Goal: Information Seeking & Learning: Check status

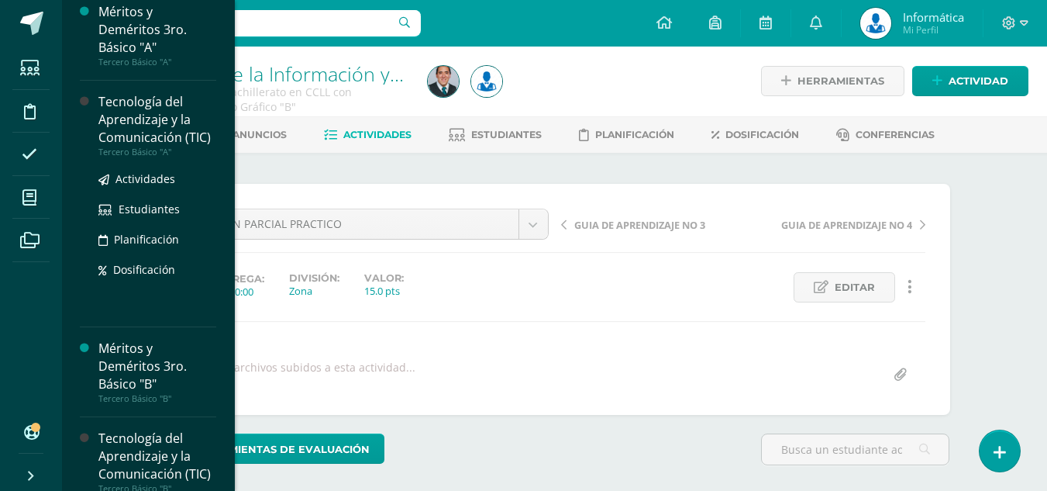
scroll to position [1549, 0]
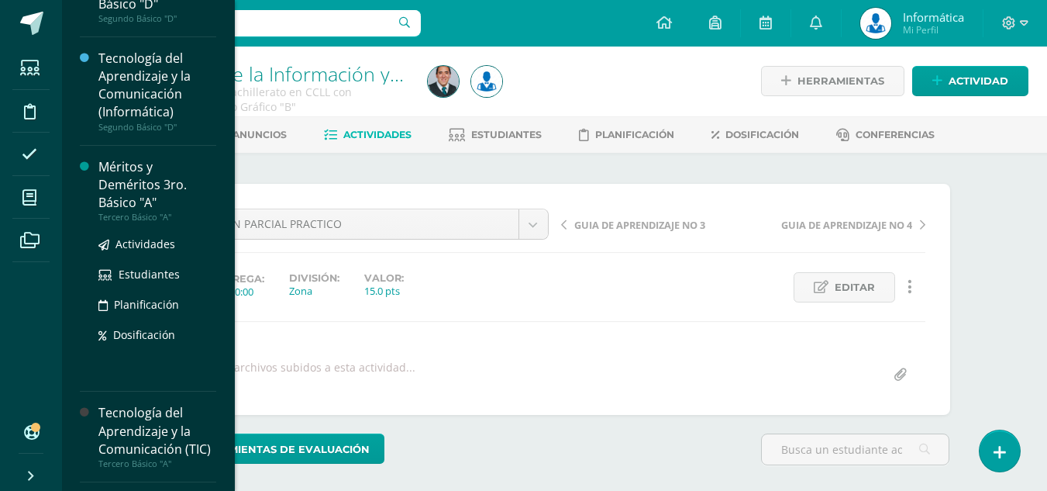
click at [150, 180] on div "Méritos y Deméritos 3ro. Básico "A"" at bounding box center [157, 184] width 118 height 53
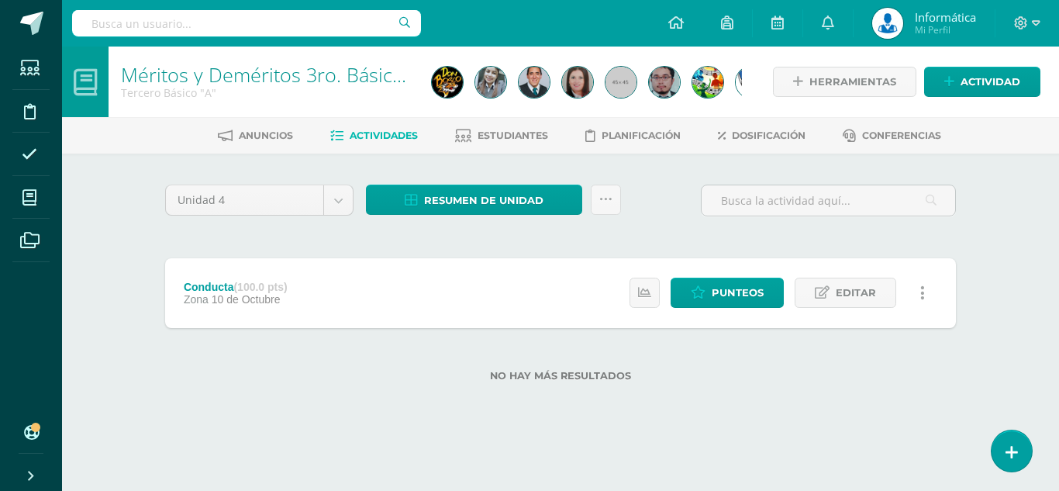
click at [232, 19] on input "text" at bounding box center [246, 23] width 349 height 26
type input "S"
click at [1018, 20] on icon at bounding box center [1021, 23] width 14 height 14
click at [994, 108] on span "Cerrar sesión" at bounding box center [988, 105] width 70 height 15
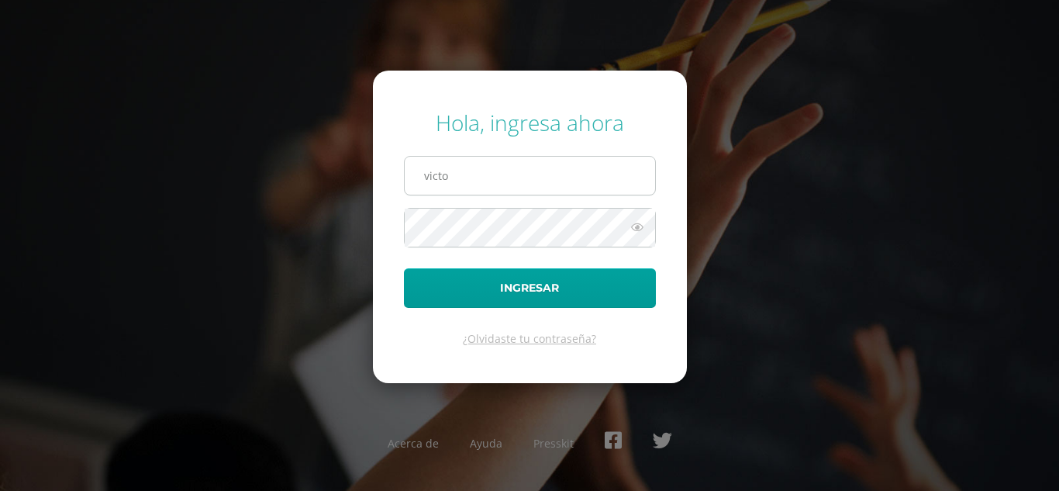
type input "[EMAIL_ADDRESS][DOMAIN_NAME]"
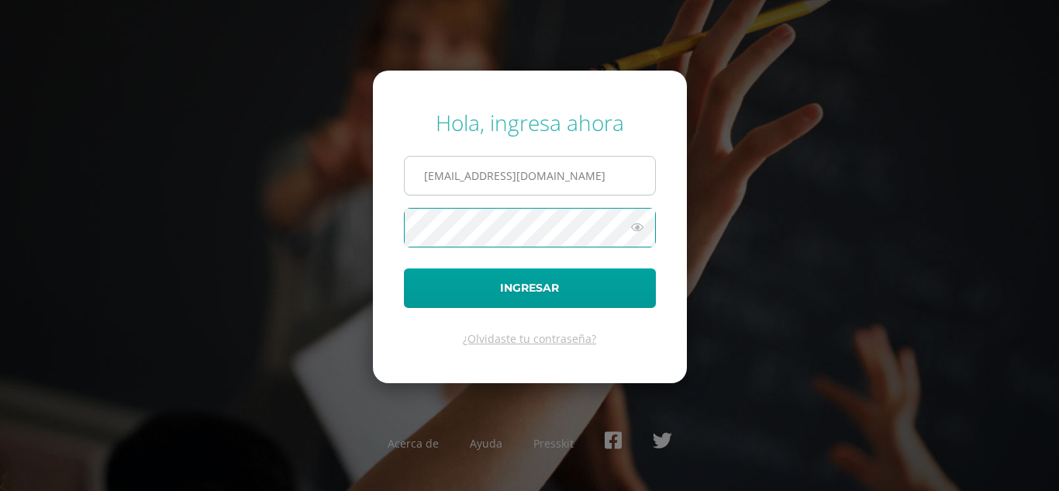
click at [404, 268] on button "Ingresar" at bounding box center [530, 288] width 252 height 40
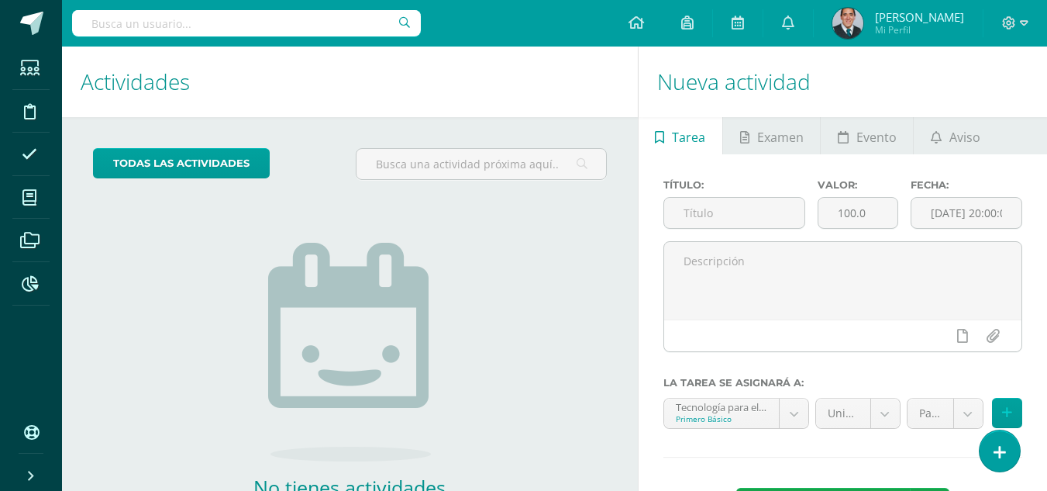
click at [329, 26] on input "text" at bounding box center [246, 23] width 349 height 26
type input "santiago aguil"
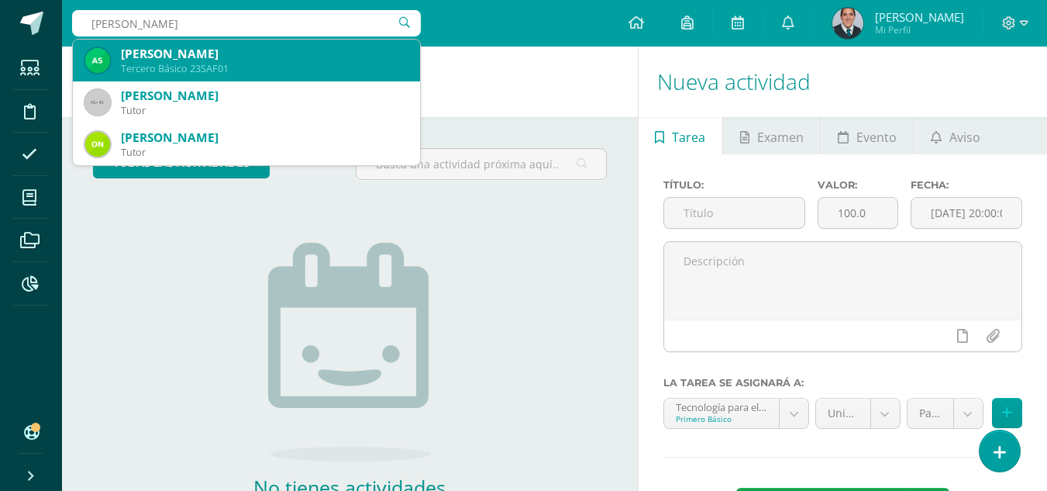
click at [293, 74] on div "Tercero Básico 23SAF01" at bounding box center [264, 68] width 287 height 13
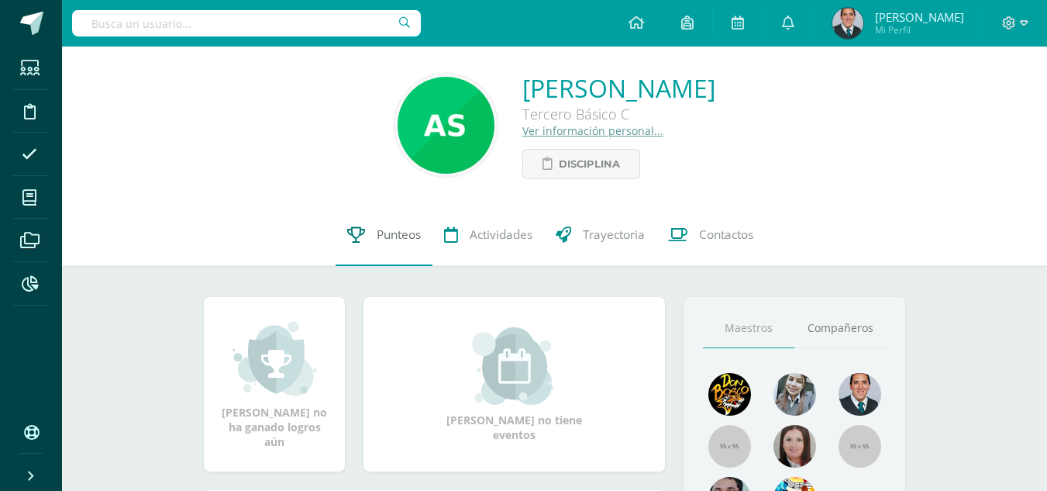
click at [381, 246] on link "Punteos" at bounding box center [384, 235] width 97 height 62
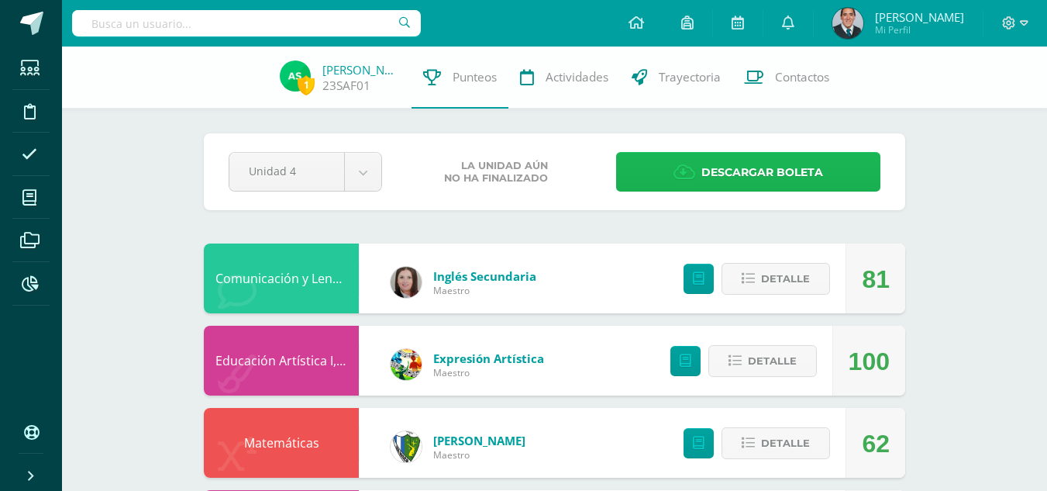
click at [754, 183] on span "Descargar boleta" at bounding box center [762, 172] width 122 height 38
